Goal: Task Accomplishment & Management: Use online tool/utility

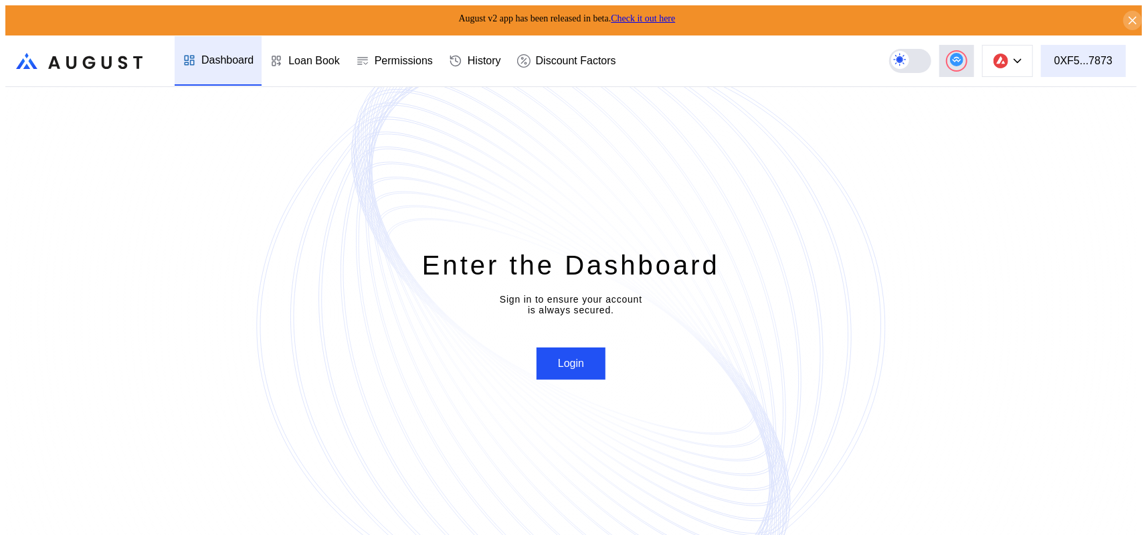
click at [1110, 55] on div "0XF5...7873" at bounding box center [1084, 61] width 58 height 12
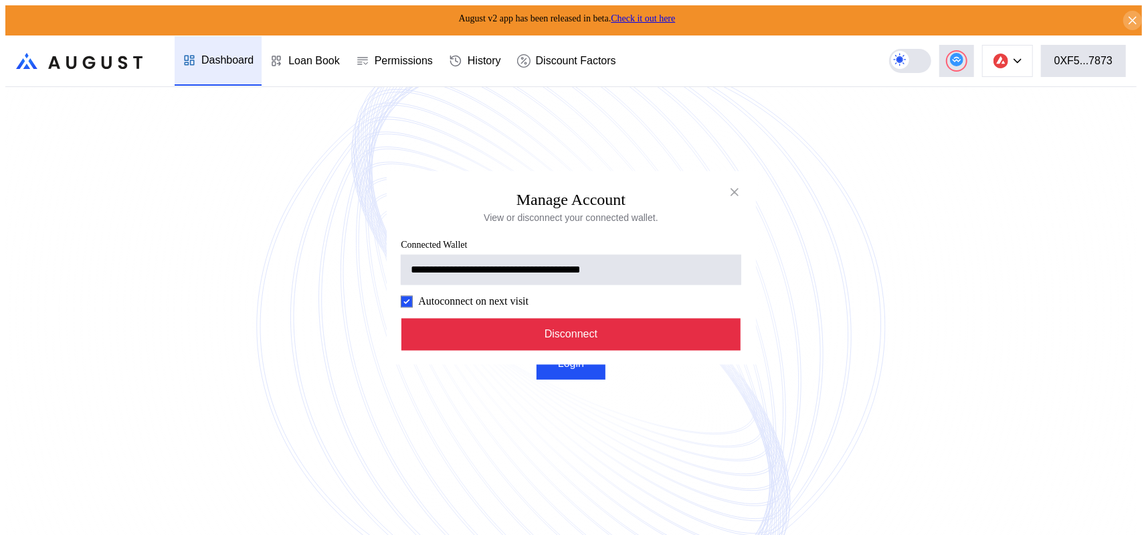
click at [598, 350] on button "Disconnect" at bounding box center [572, 334] width 340 height 32
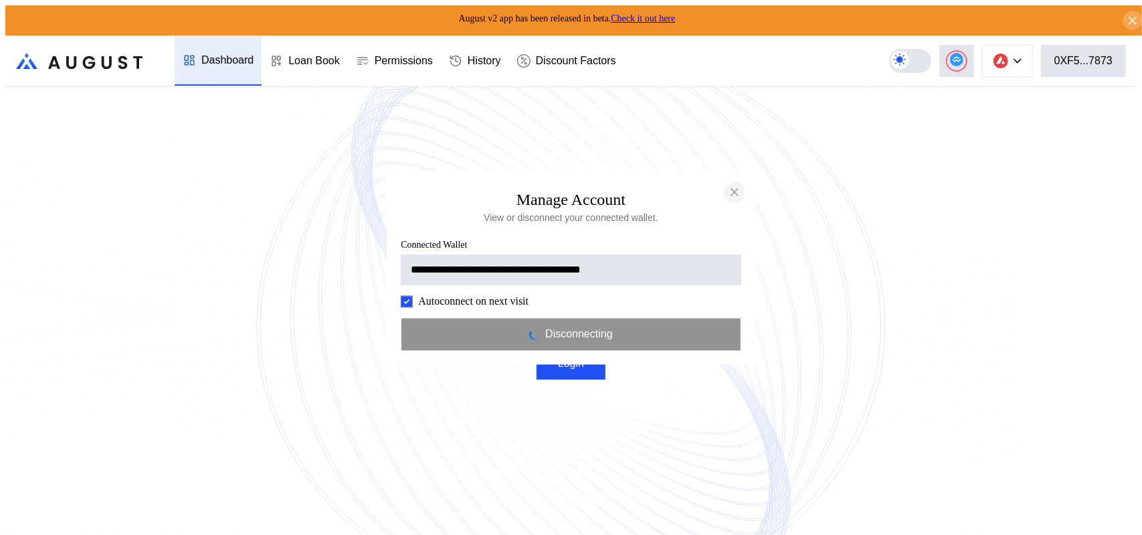
click at [736, 185] on icon "close modal" at bounding box center [734, 192] width 13 height 14
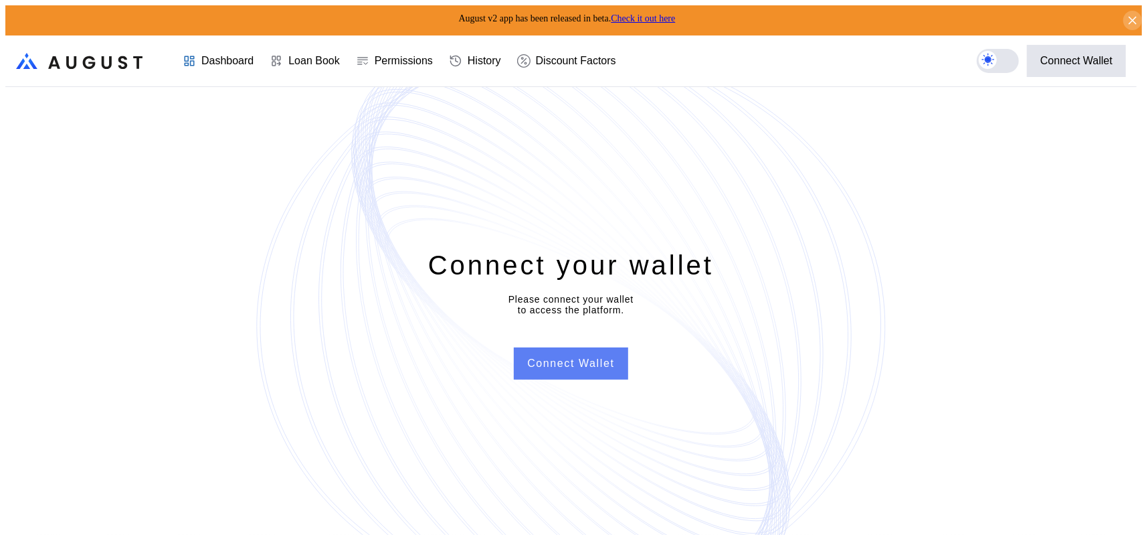
click at [586, 371] on button "Connect Wallet" at bounding box center [571, 363] width 114 height 32
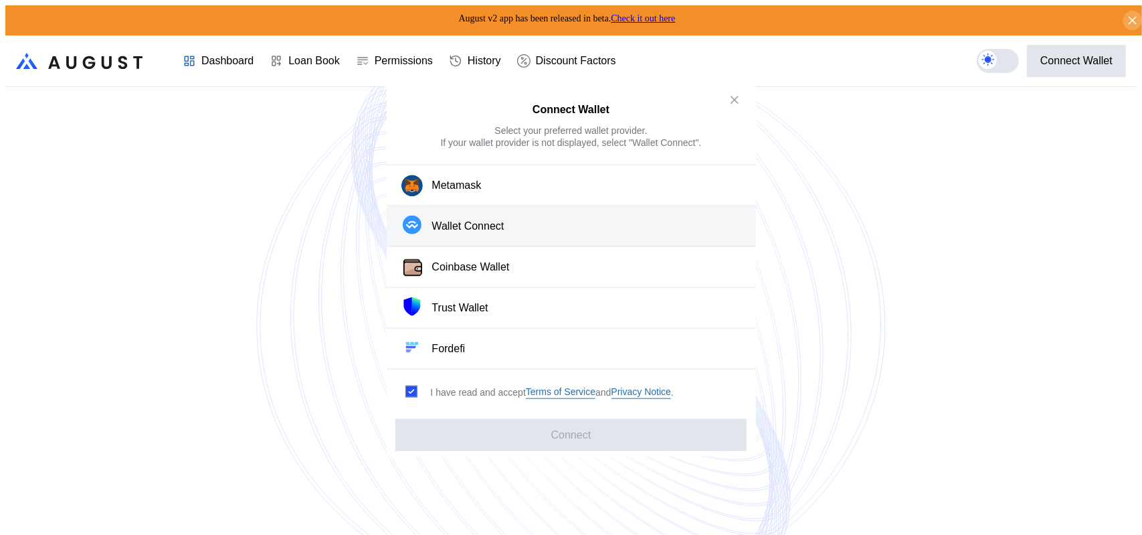
click at [467, 230] on div "Wallet Connect" at bounding box center [468, 227] width 72 height 14
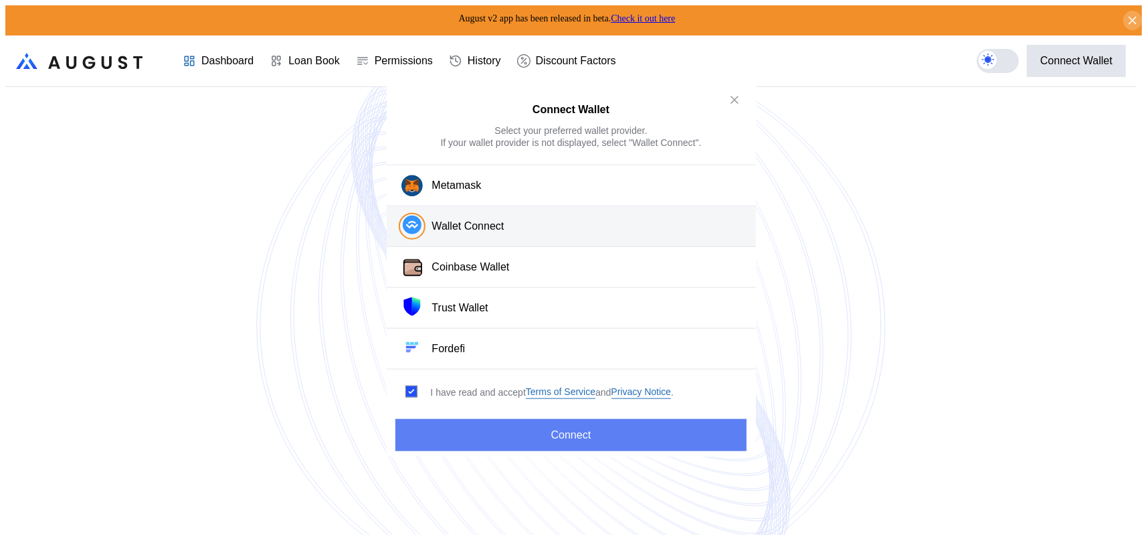
click at [535, 430] on button "Connect" at bounding box center [571, 435] width 351 height 32
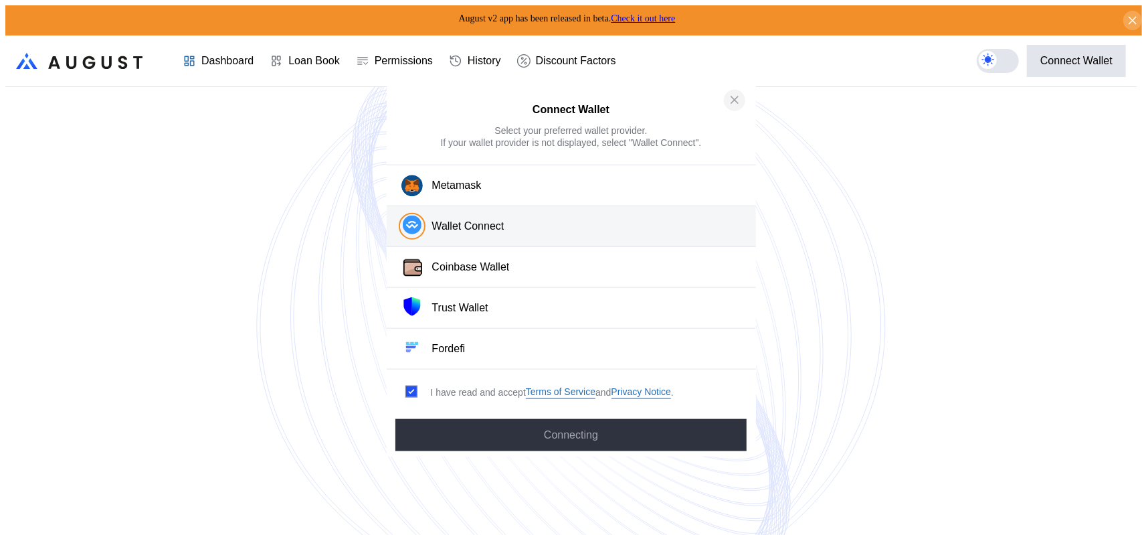
click at [740, 100] on icon "close modal" at bounding box center [734, 100] width 13 height 14
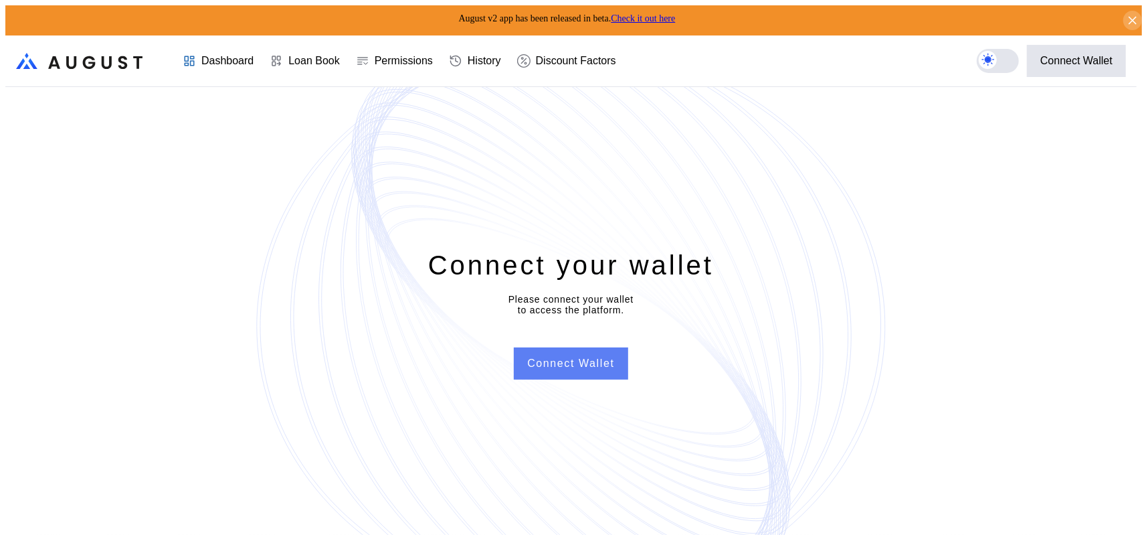
click at [580, 361] on button "Connect Wallet" at bounding box center [571, 363] width 114 height 32
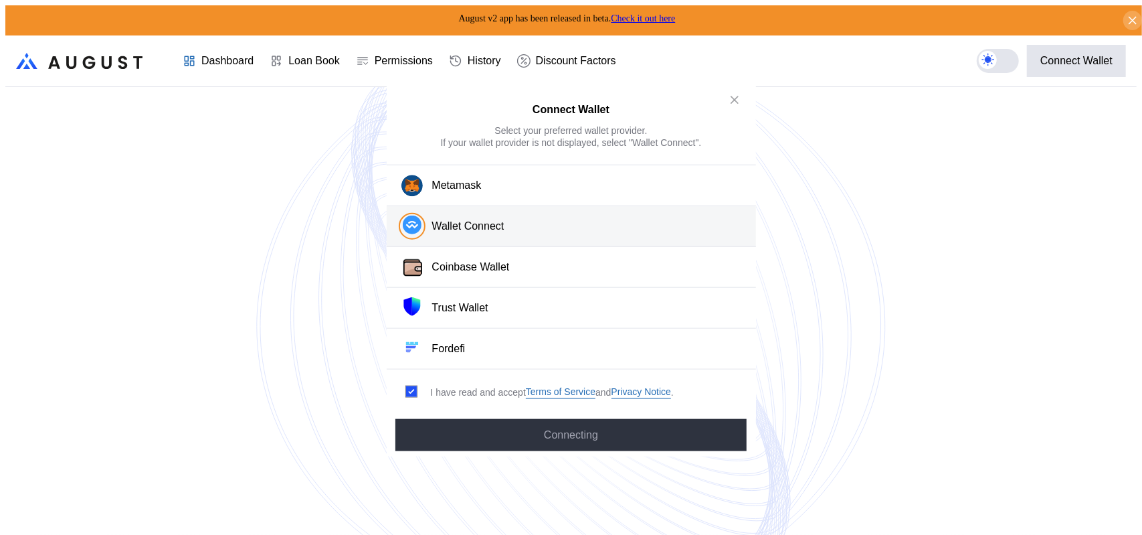
click at [459, 224] on button "Wallet Connect" at bounding box center [571, 226] width 369 height 41
click at [458, 234] on div "Wallet Connect" at bounding box center [468, 227] width 72 height 14
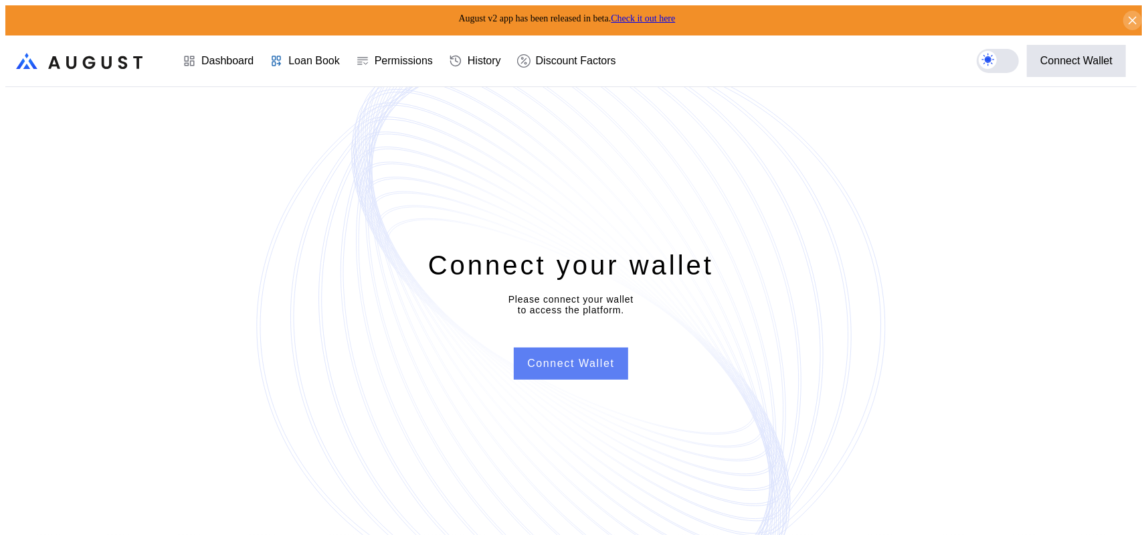
click at [573, 369] on button "Connect Wallet" at bounding box center [571, 363] width 114 height 32
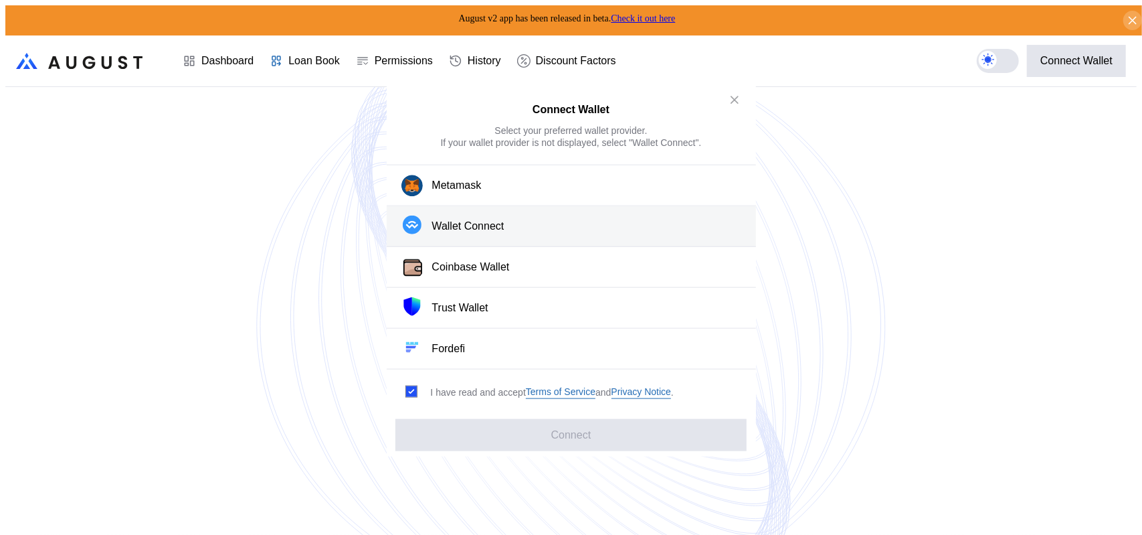
click at [456, 233] on div "Wallet Connect" at bounding box center [468, 227] width 72 height 14
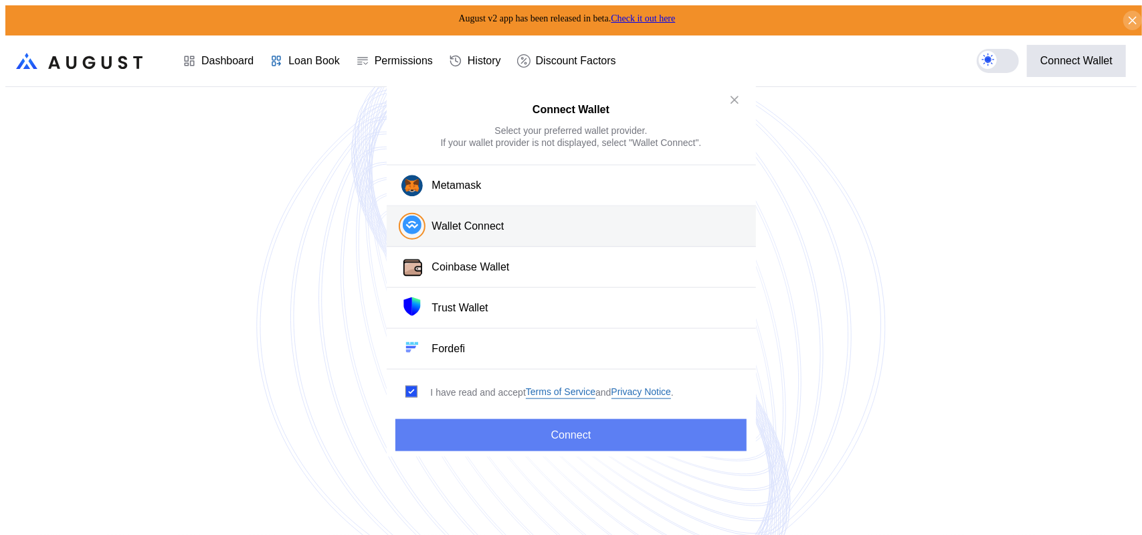
click at [553, 431] on button "Connect" at bounding box center [571, 435] width 351 height 32
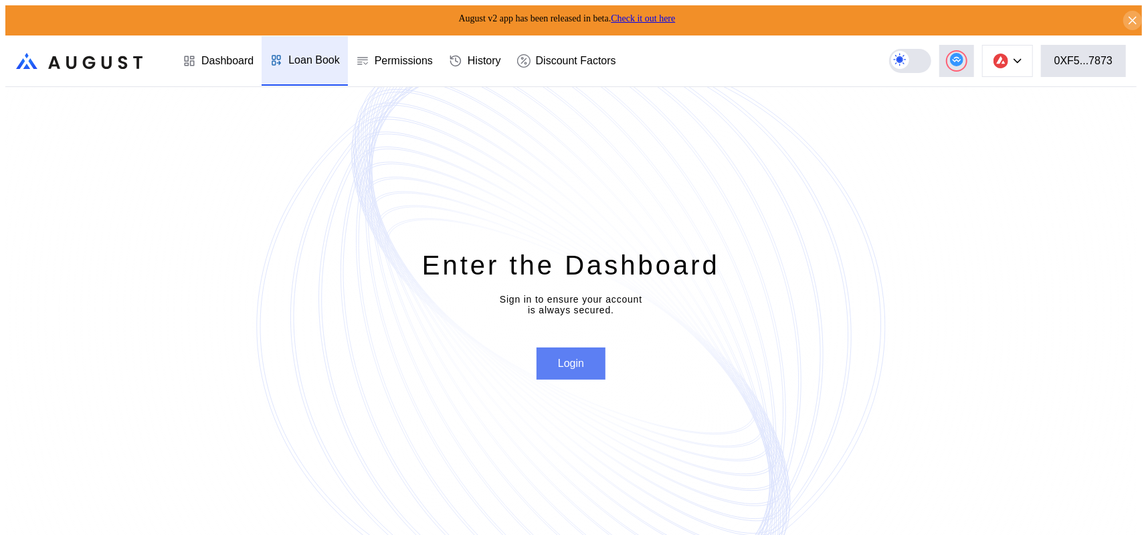
click at [570, 374] on button "Login" at bounding box center [571, 363] width 69 height 32
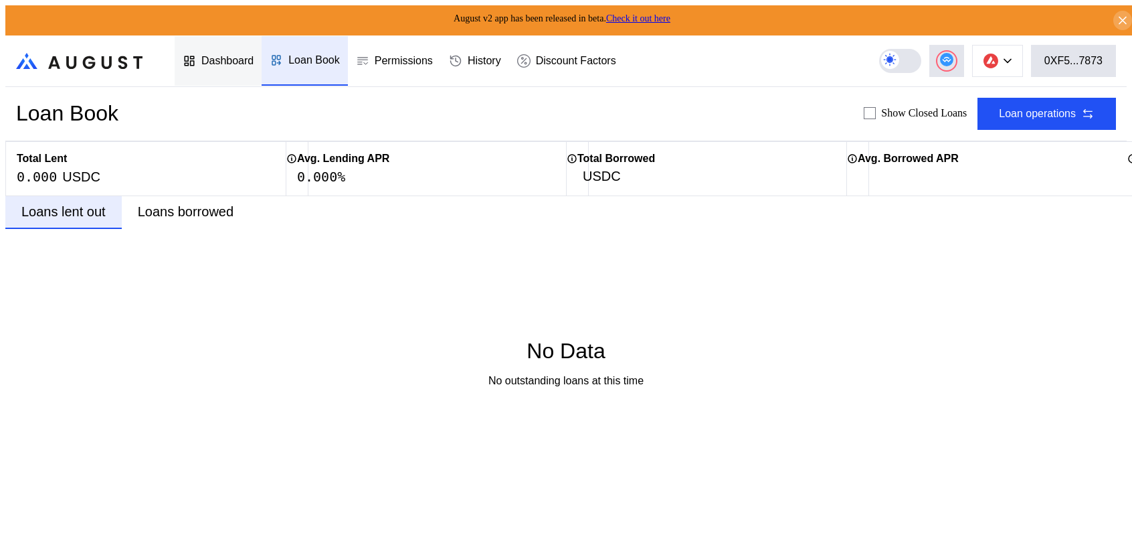
click at [216, 55] on div "Dashboard" at bounding box center [227, 61] width 52 height 12
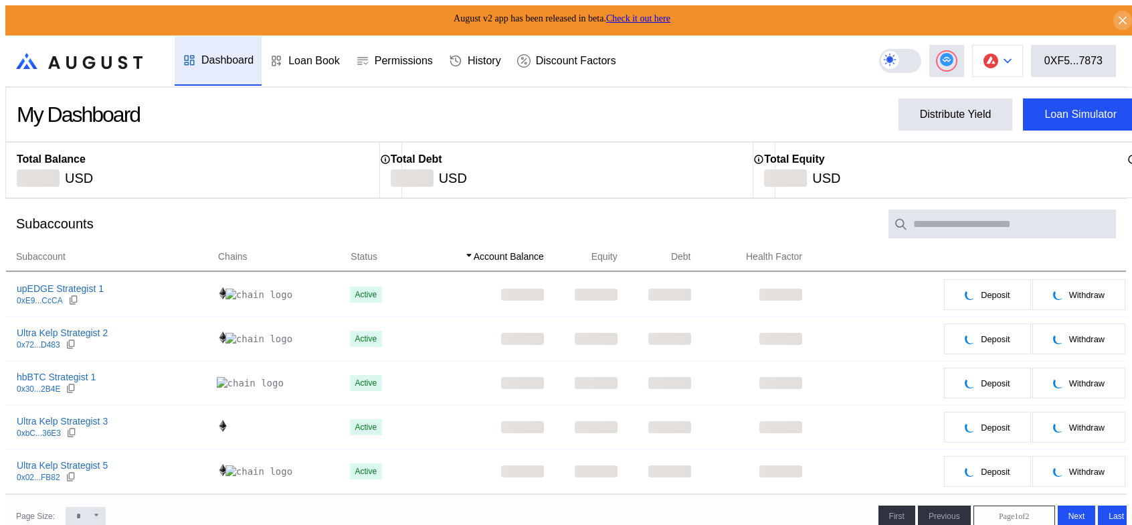
click at [1011, 56] on button at bounding box center [997, 61] width 51 height 32
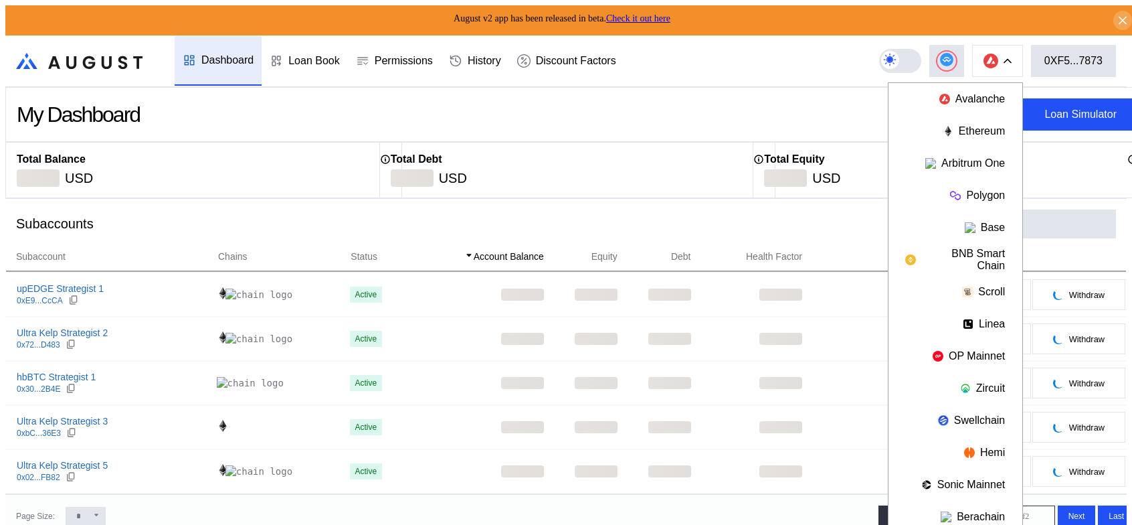
click at [806, 57] on header ".cls-1 { fill: url(#radial-gradient); } .cls-1, .cls-2 { stroke-width: 0px; } .…" at bounding box center [566, 61] width 1122 height 52
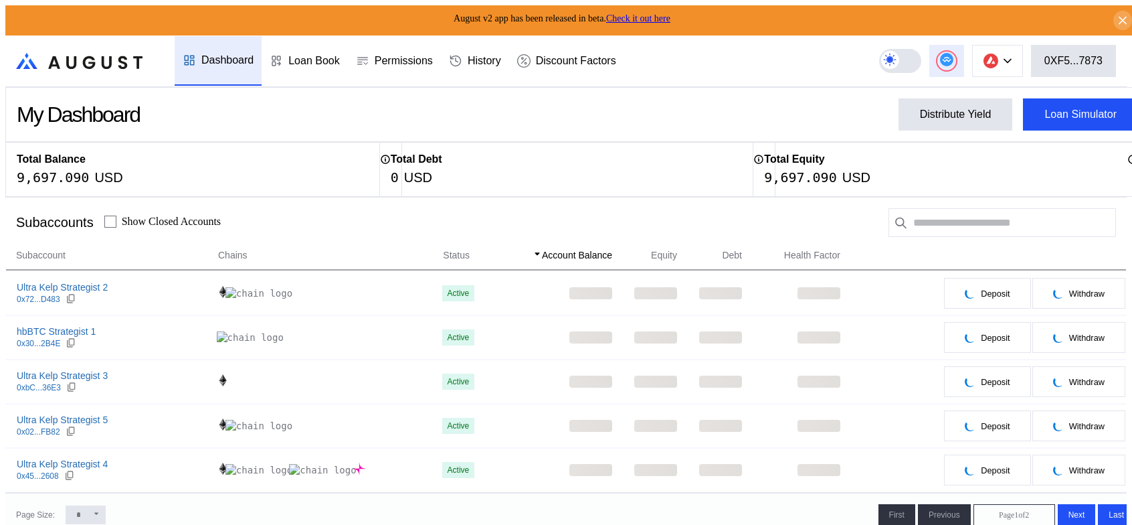
click at [954, 54] on circle at bounding box center [946, 59] width 13 height 13
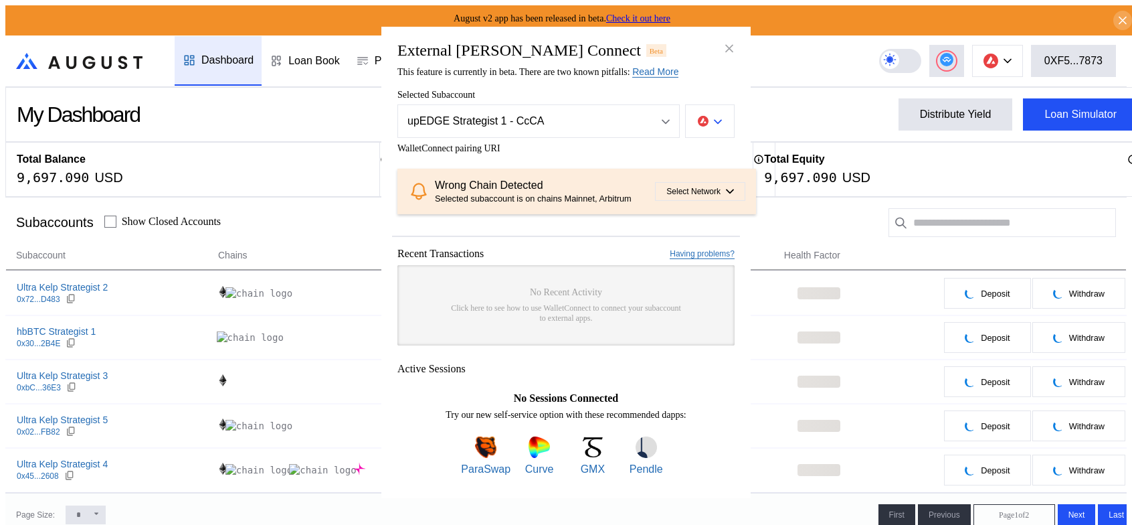
click at [719, 115] on div "modal" at bounding box center [718, 121] width 8 height 12
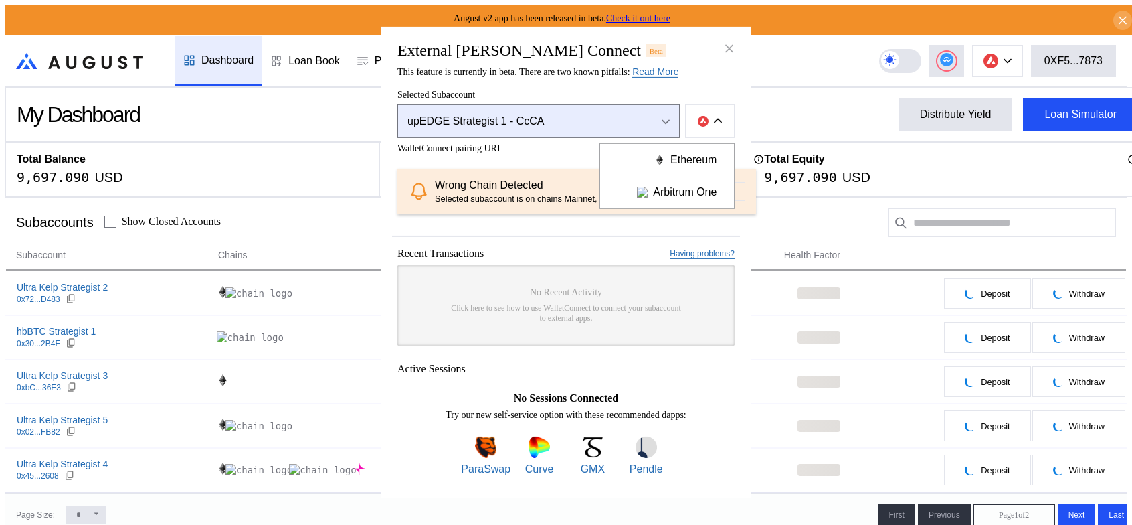
click at [659, 115] on div "Open menu" at bounding box center [662, 121] width 15 height 12
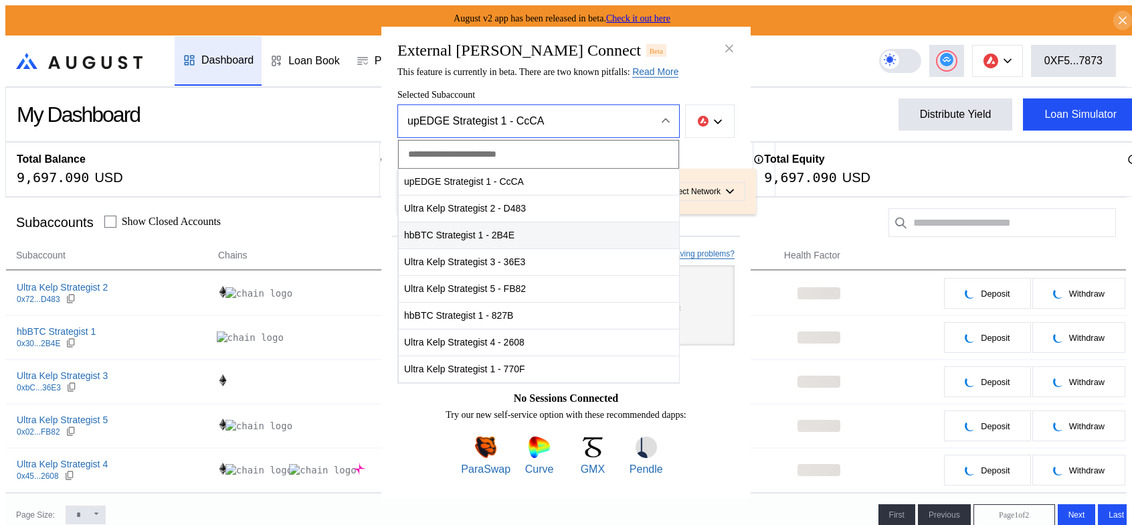
click at [444, 222] on span "hbBTC Strategist 1 - 2B4E" at bounding box center [539, 235] width 280 height 27
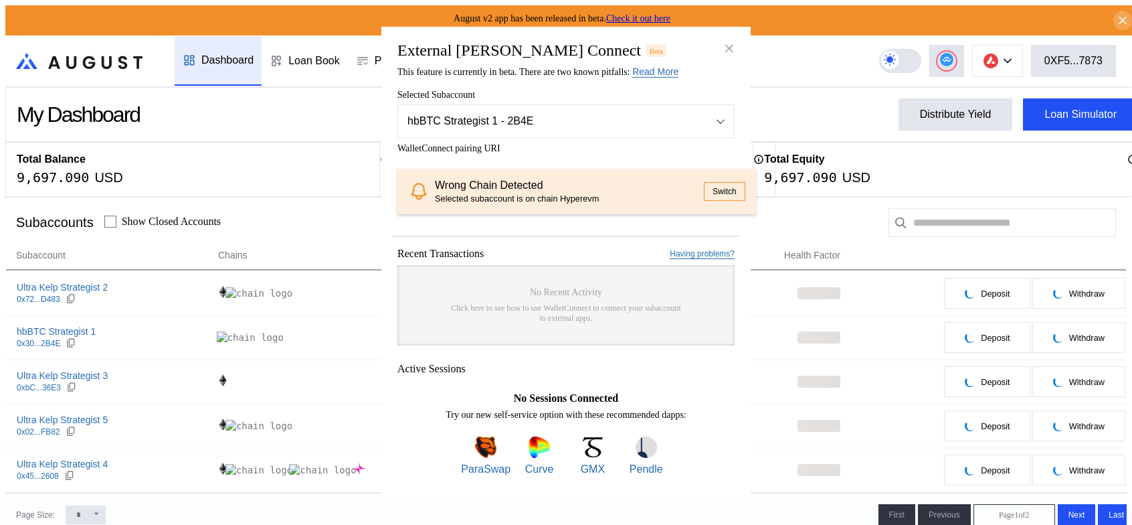
click at [707, 192] on button "Switch" at bounding box center [724, 191] width 41 height 19
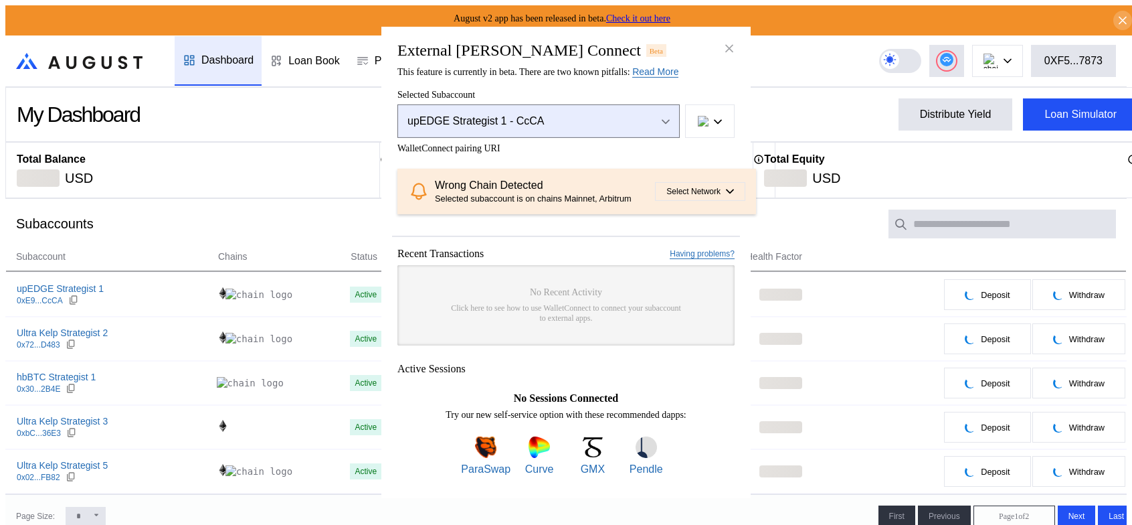
click at [664, 119] on icon "Open menu" at bounding box center [666, 121] width 8 height 5
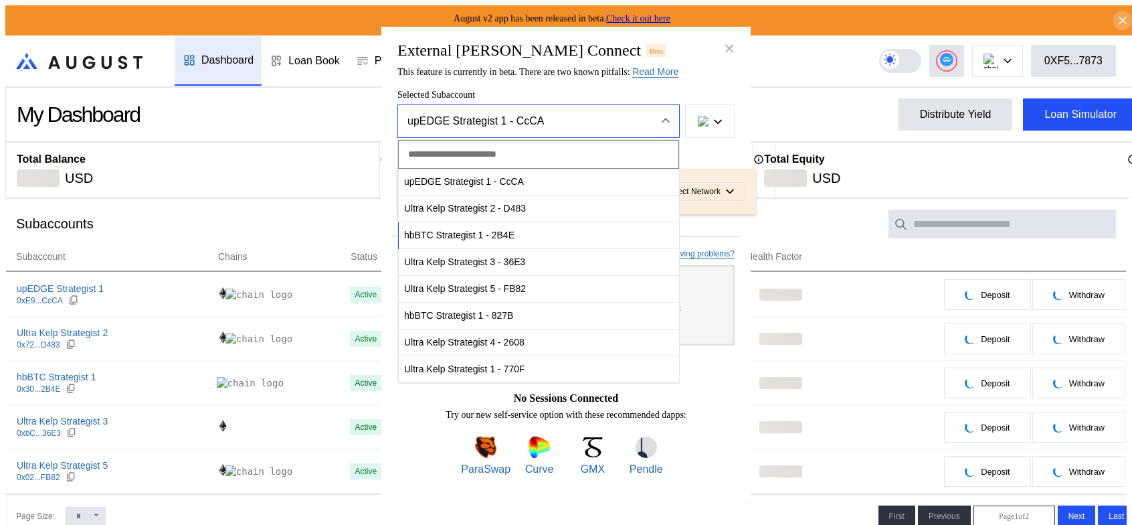
click at [664, 118] on icon "Close menu" at bounding box center [666, 120] width 8 height 5
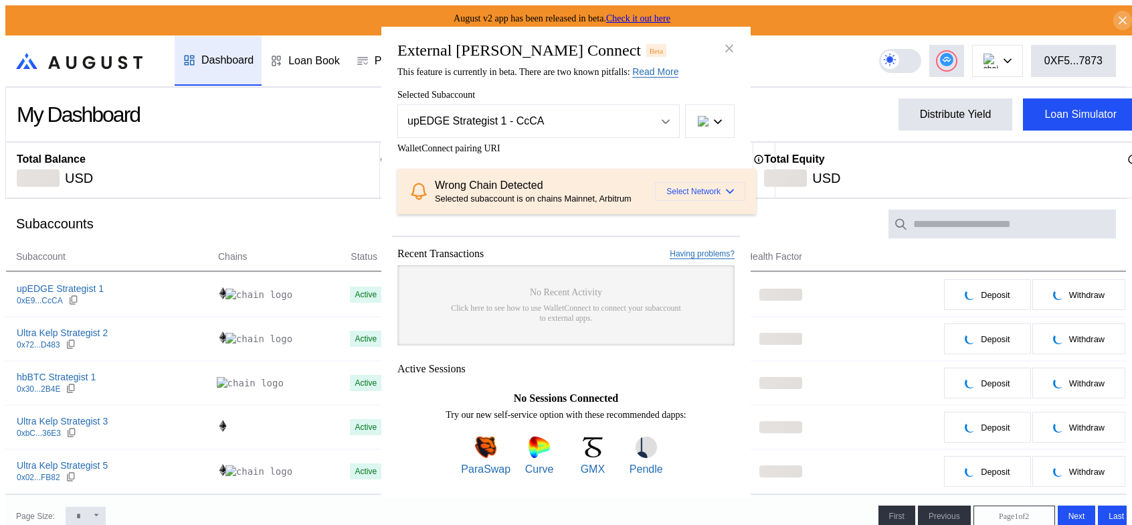
click at [674, 191] on span "Select Network" at bounding box center [694, 191] width 54 height 9
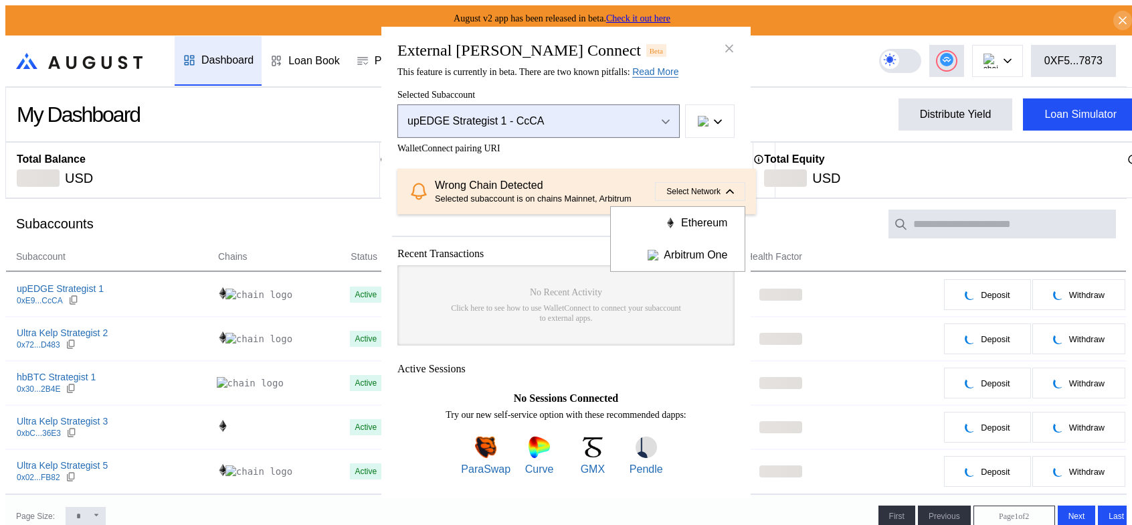
click at [668, 119] on icon "Open menu" at bounding box center [666, 121] width 8 height 5
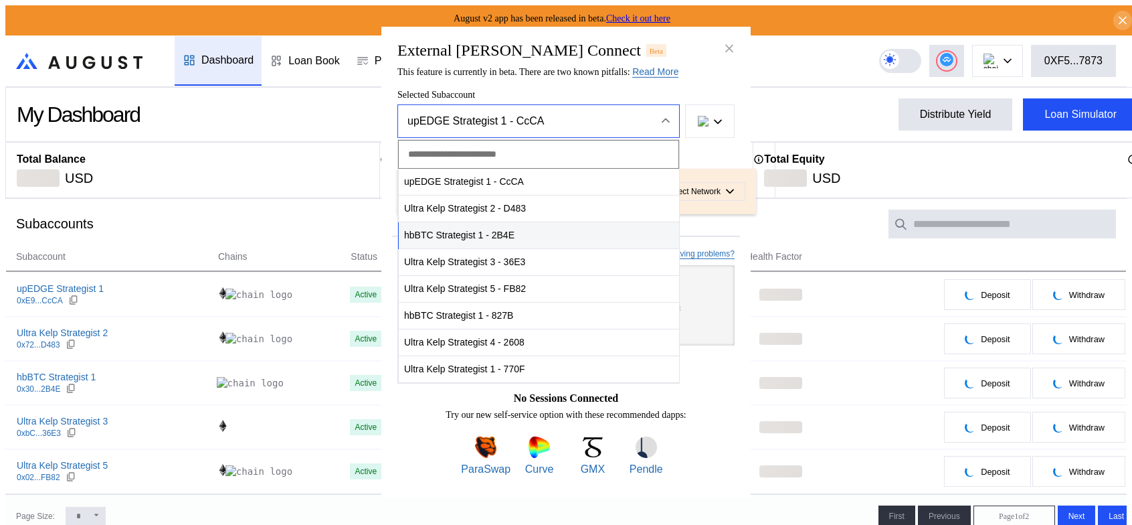
click at [473, 222] on span "hbBTC Strategist 1 - 2B4E" at bounding box center [539, 235] width 280 height 27
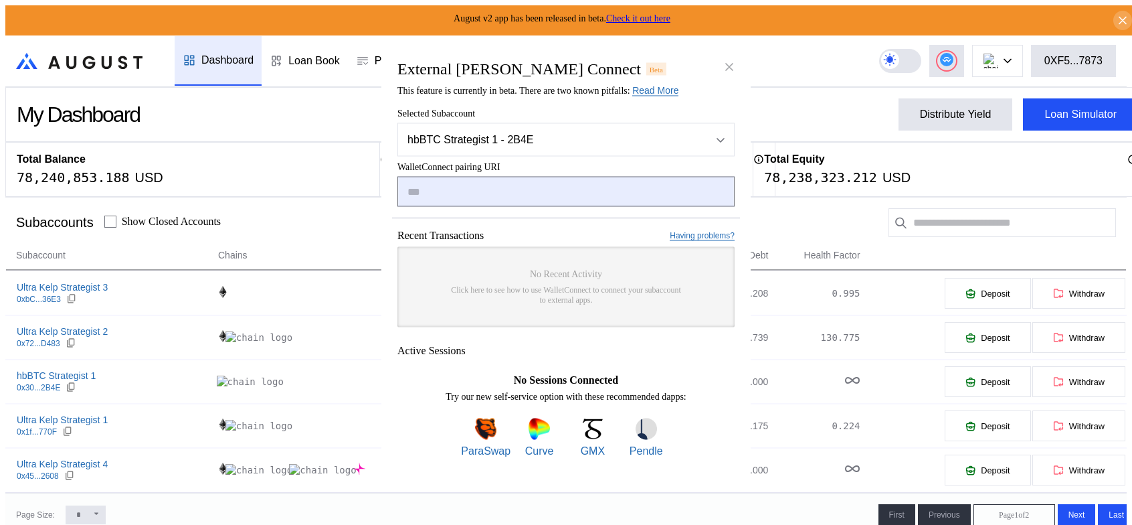
paste input "**********"
type input "**********"
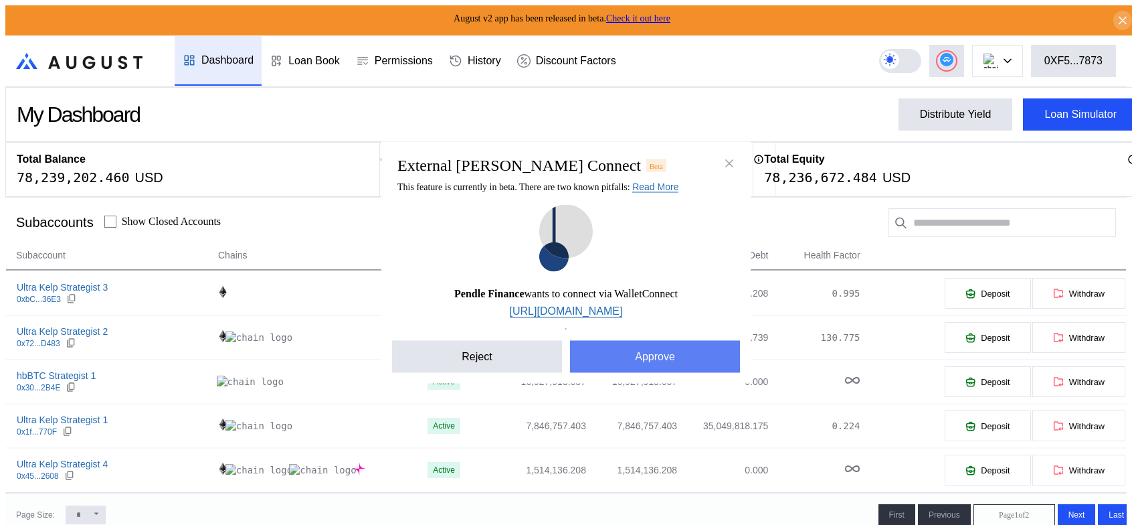
click at [679, 373] on button "Approve" at bounding box center [655, 357] width 170 height 32
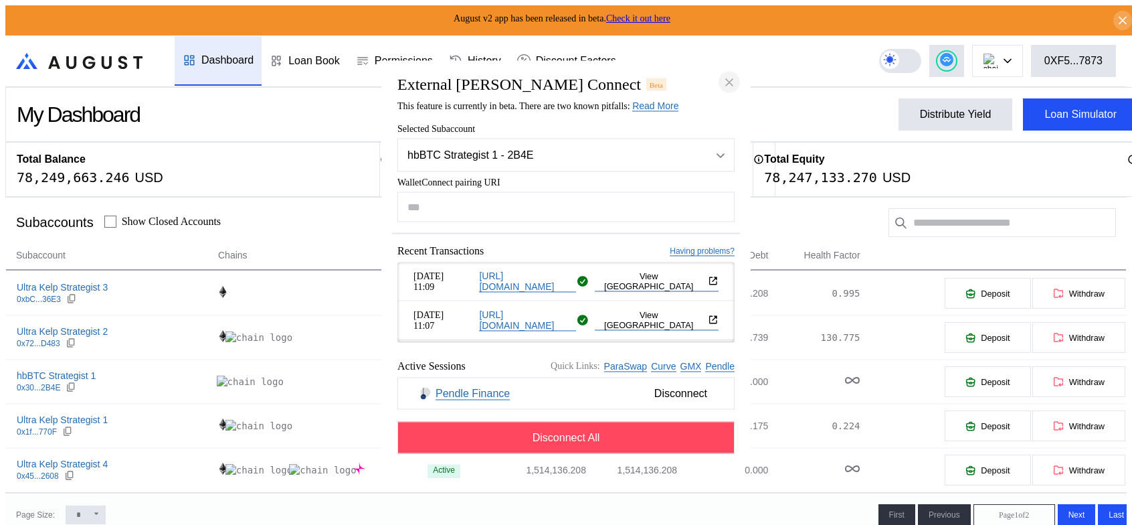
click at [726, 79] on icon "close modal" at bounding box center [729, 82] width 7 height 7
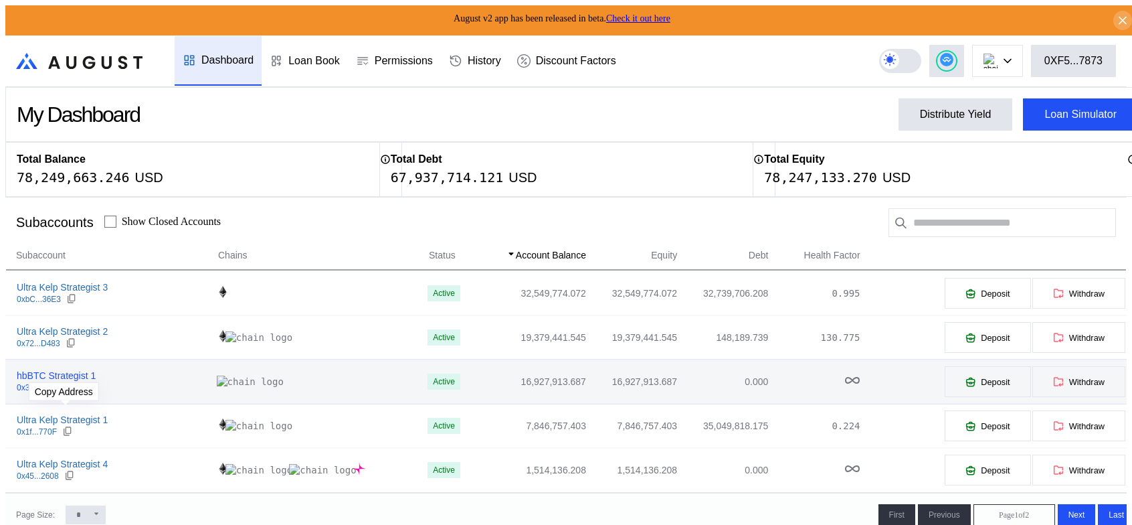
click at [67, 392] on icon at bounding box center [71, 387] width 11 height 11
